Goal: Book appointment/travel/reservation

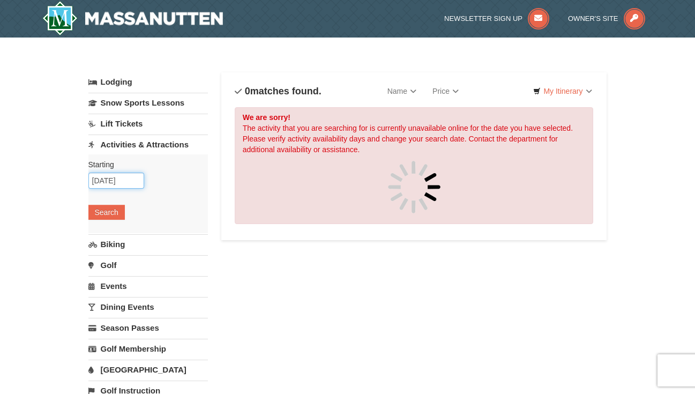
click at [120, 178] on input "[DATE]" at bounding box center [116, 181] width 56 height 16
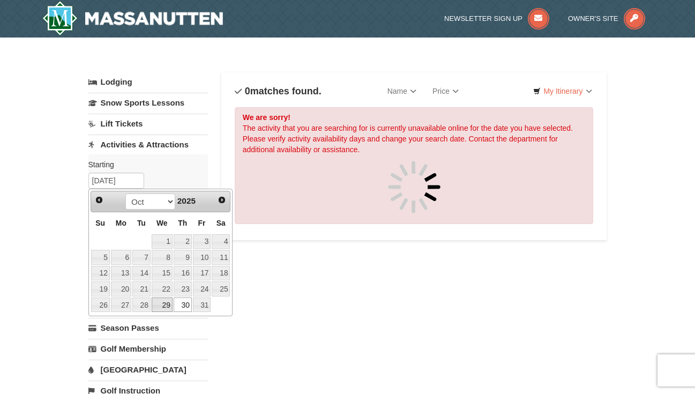
click at [169, 305] on link "29" at bounding box center [162, 304] width 21 height 15
type input "[DATE]"
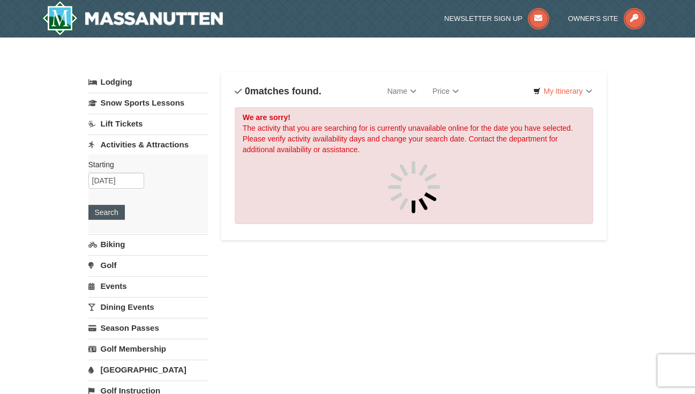
click at [110, 218] on button "Search" at bounding box center [106, 212] width 36 height 15
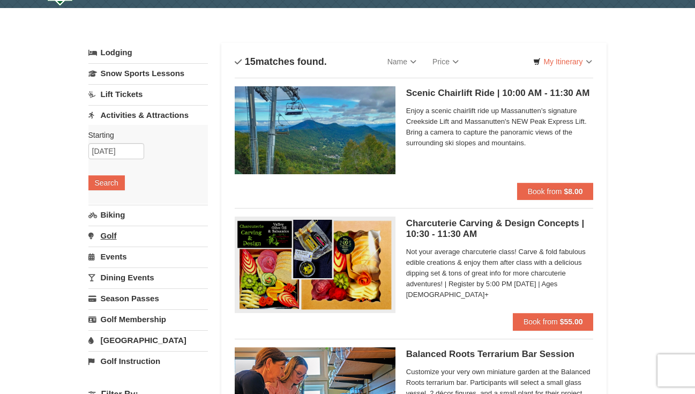
scroll to position [34, 0]
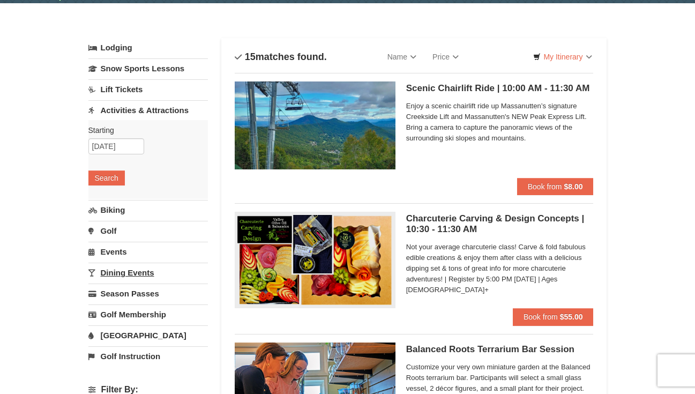
click at [133, 275] on link "Dining Events" at bounding box center [147, 273] width 119 height 20
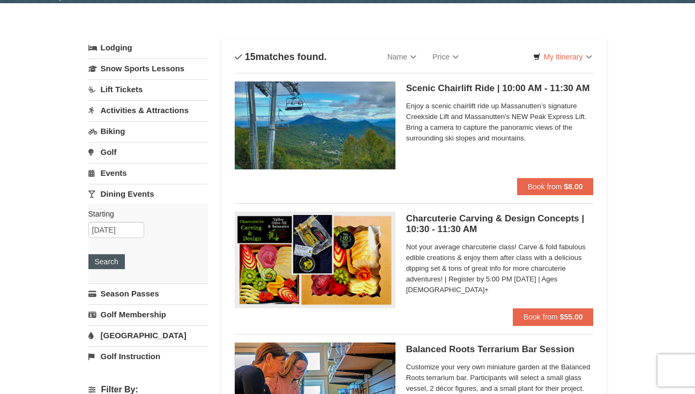
click at [111, 262] on button "Search" at bounding box center [106, 261] width 36 height 15
